Goal: Navigation & Orientation: Find specific page/section

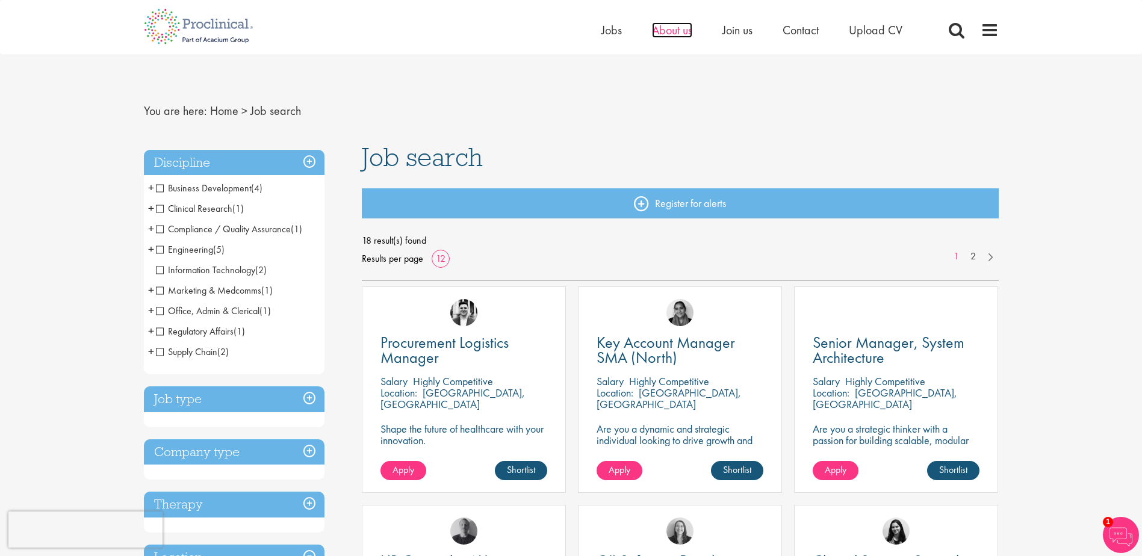
click at [677, 33] on span "About us" at bounding box center [672, 30] width 40 height 16
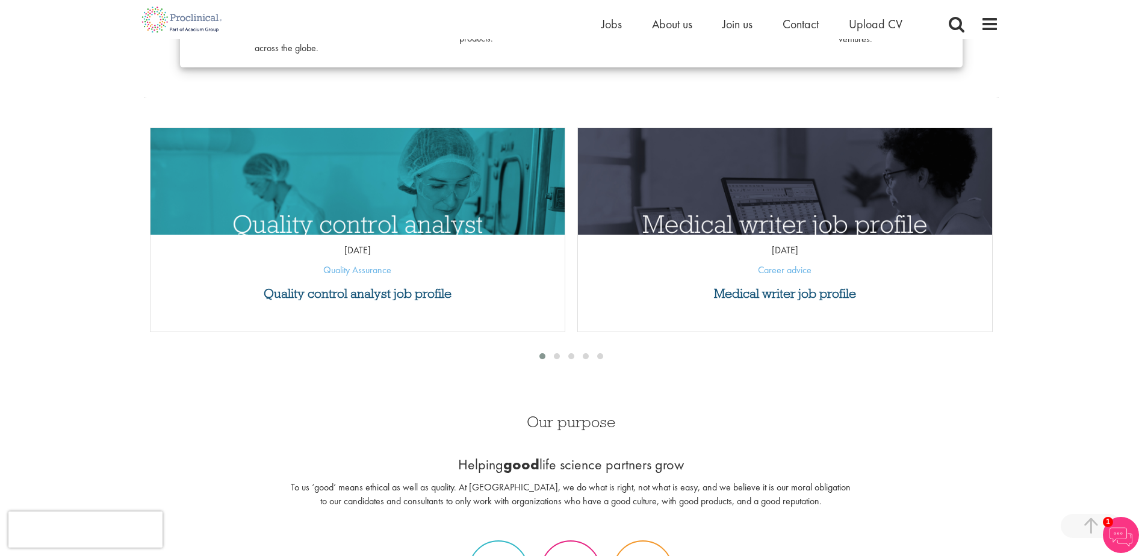
scroll to position [181, 0]
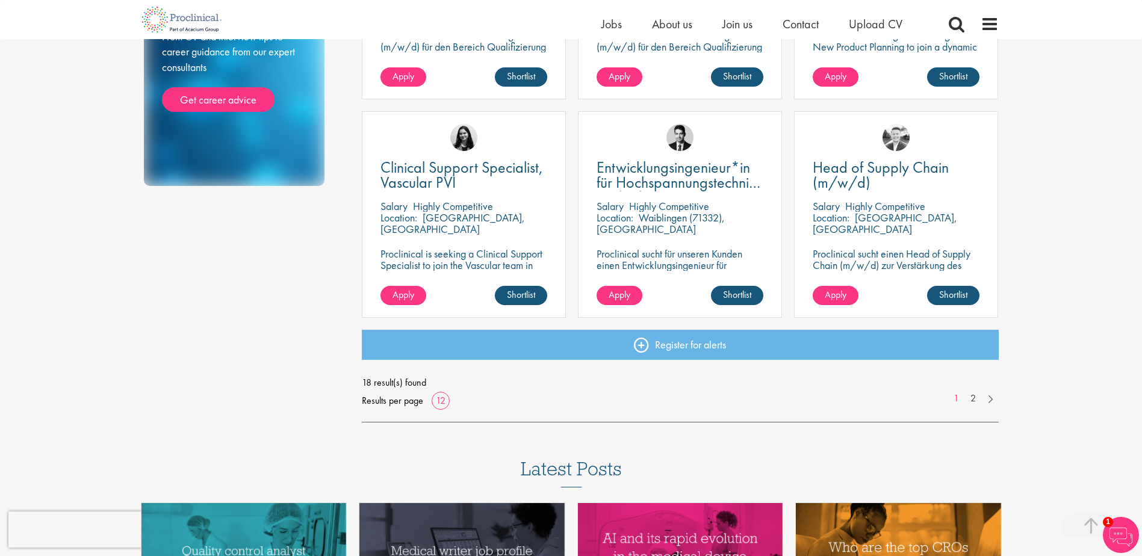
scroll to position [903, 0]
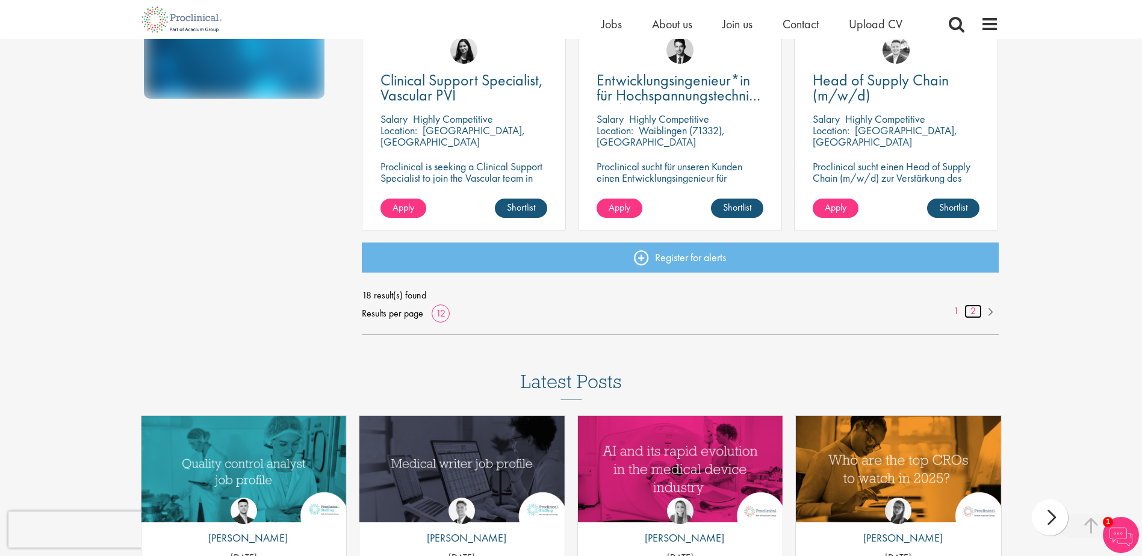
click at [974, 312] on link "2" at bounding box center [972, 312] width 17 height 14
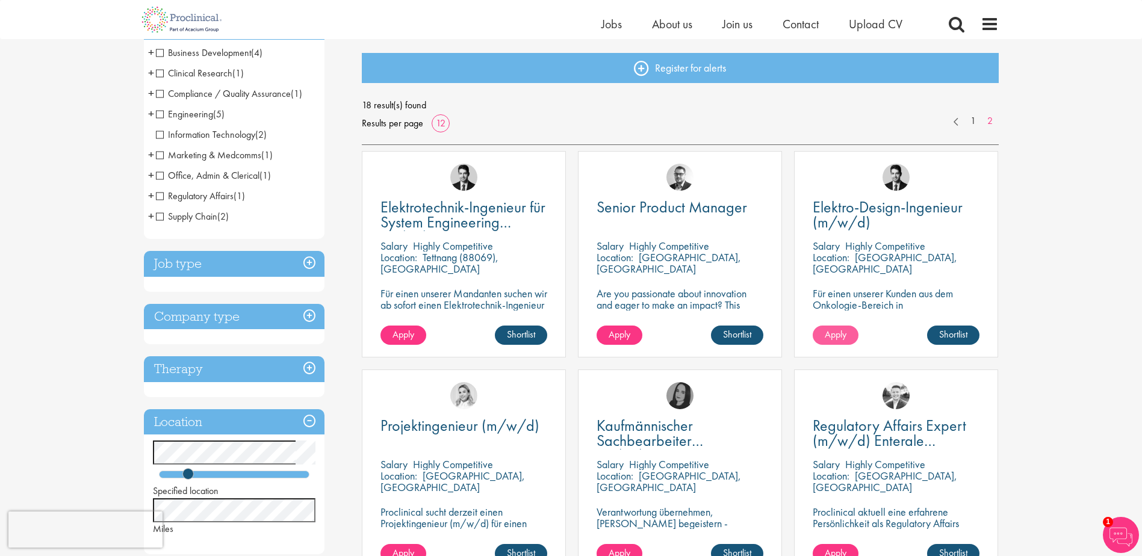
scroll to position [60, 0]
